Goal: Transaction & Acquisition: Subscribe to service/newsletter

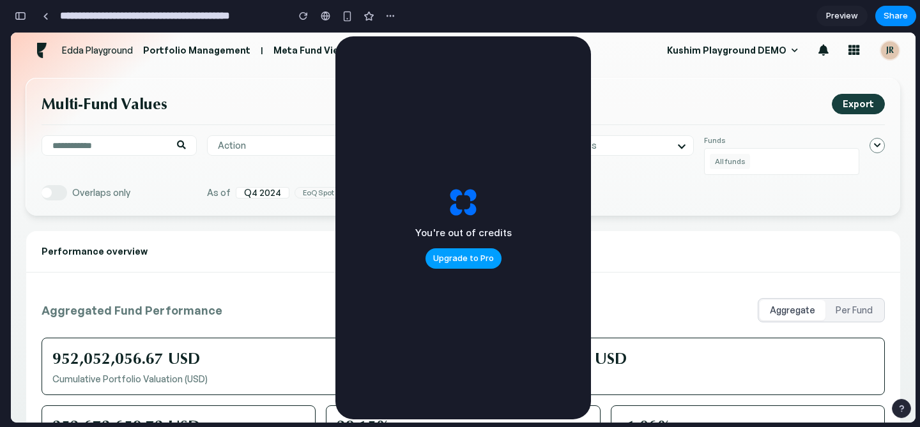
scroll to position [4651, 0]
click at [331, 291] on div "Aggregated Fund Performance Aggregate Per Fund 952,052,056.67 USD Cumulative Po…" at bounding box center [463, 417] width 874 height 289
click at [445, 255] on span "Upgrade to Pro" at bounding box center [463, 258] width 61 height 13
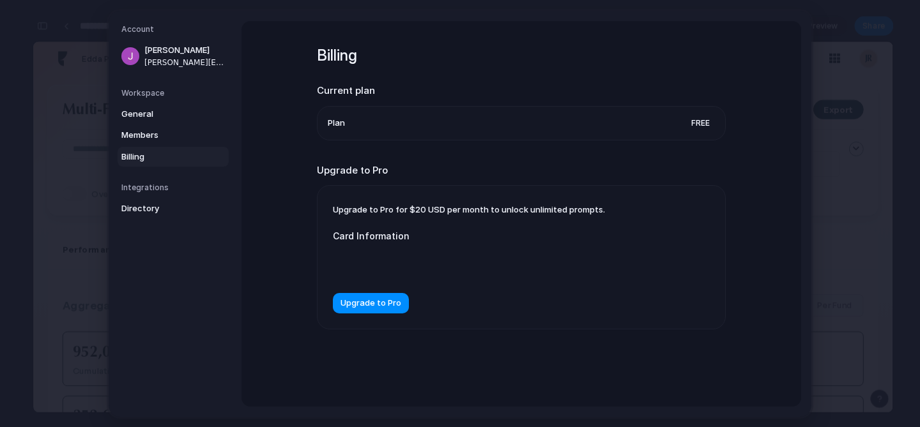
click at [337, 128] on span "Plan" at bounding box center [336, 122] width 17 height 13
click at [693, 121] on span "Free" at bounding box center [700, 122] width 29 height 13
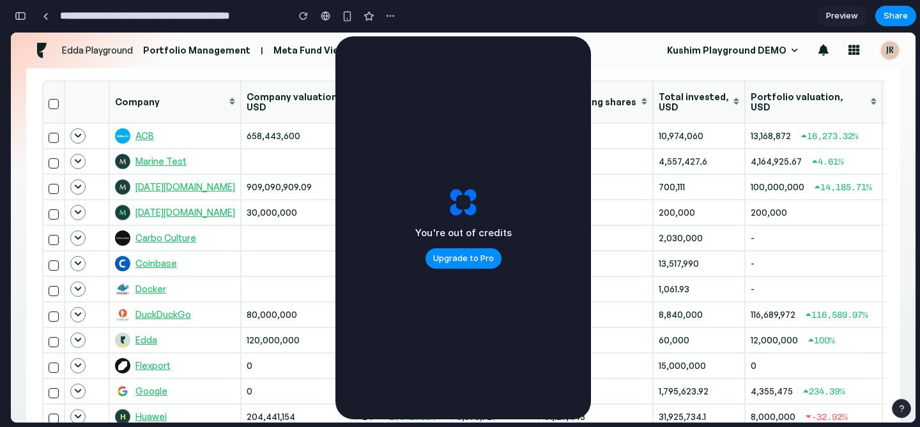
scroll to position [565, 0]
click at [457, 194] on div at bounding box center [463, 203] width 32 height 32
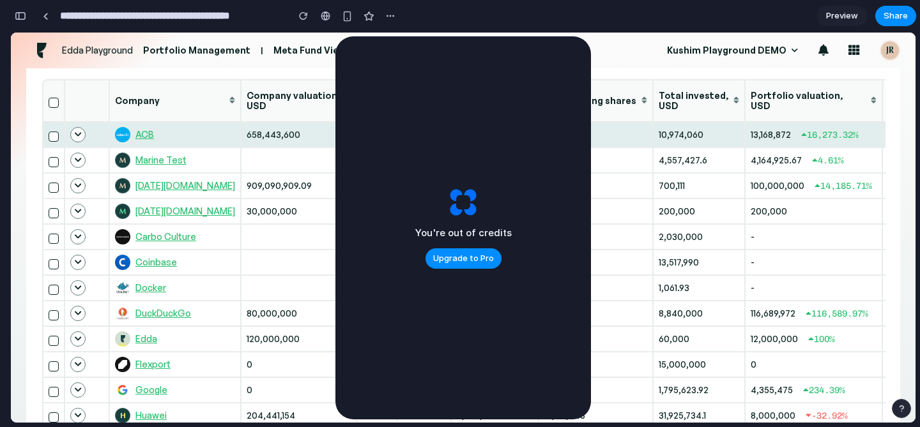
click at [659, 134] on span "10,974,060" at bounding box center [681, 134] width 45 height 11
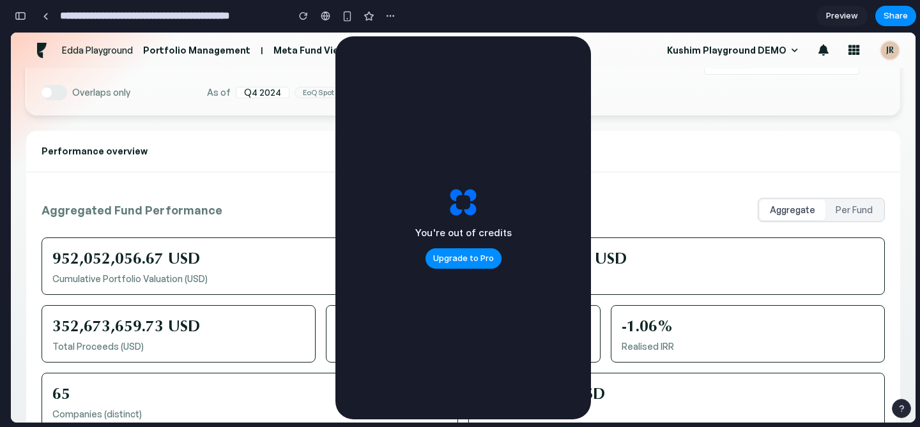
scroll to position [103, 0]
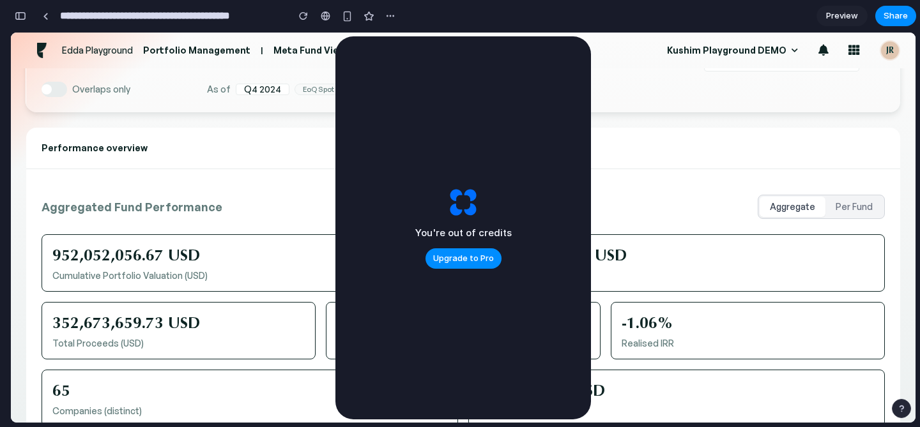
click at [290, 211] on div "Aggregated Fund Performance Aggregate Per Fund" at bounding box center [463, 207] width 843 height 24
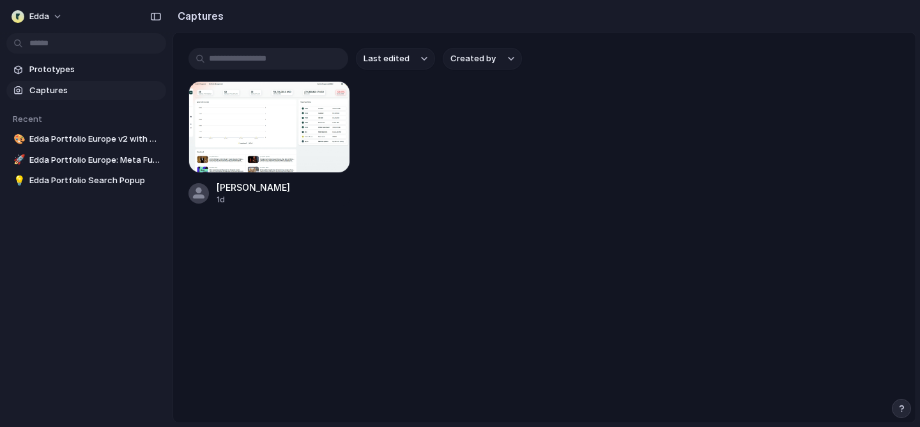
click at [485, 166] on div "Edda Portfolio 1d" at bounding box center [544, 143] width 712 height 125
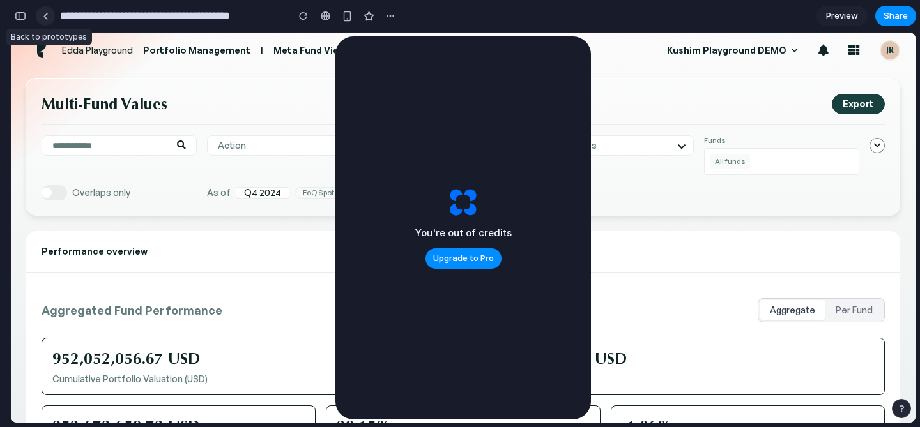
click at [48, 10] on link at bounding box center [45, 15] width 19 height 19
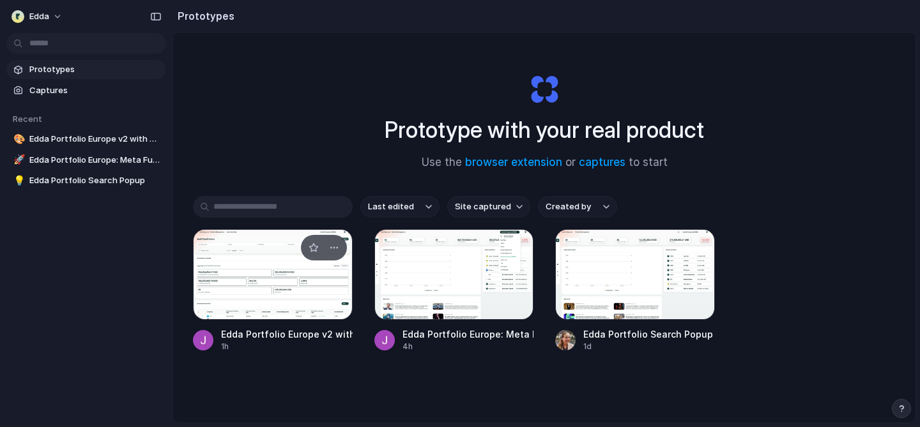
click at [340, 280] on div at bounding box center [273, 274] width 160 height 91
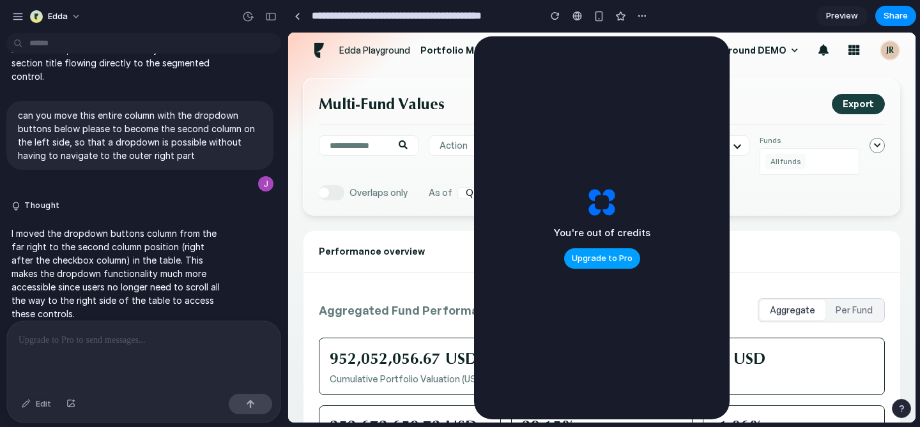
click at [596, 262] on span "Upgrade to Pro" at bounding box center [602, 258] width 61 height 13
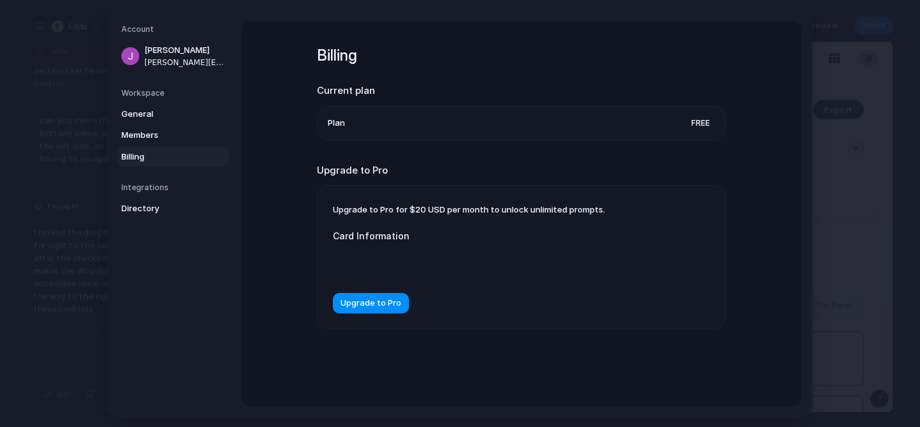
click at [555, 375] on div "Billing Current plan Plan Free Upgrade to Pro Upgrade to Pro for $20 USD per mo…" at bounding box center [521, 204] width 409 height 366
